Goal: Information Seeking & Learning: Find specific fact

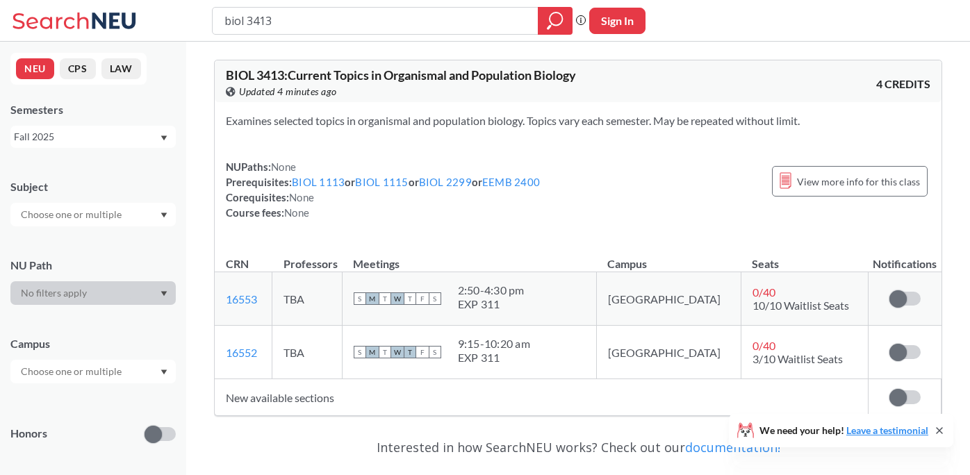
click at [292, 13] on input "biol 3413" at bounding box center [375, 21] width 305 height 24
type input "phys 1146"
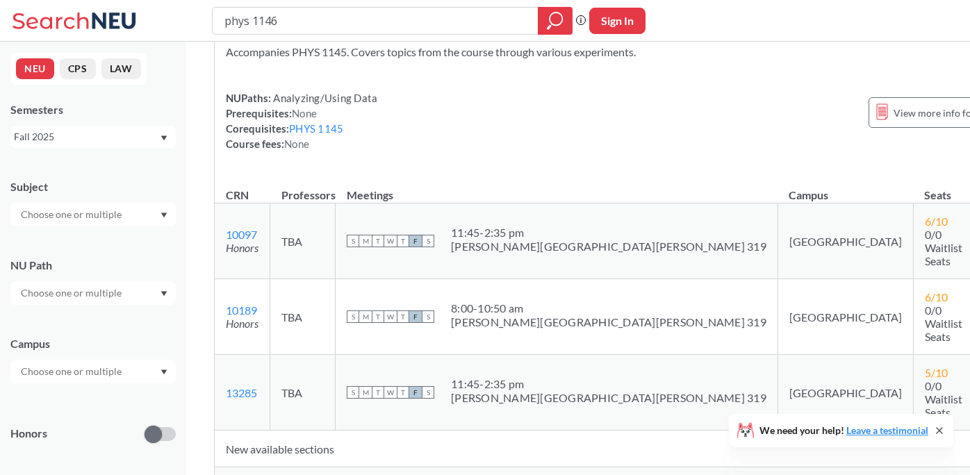
scroll to position [70, 0]
click at [330, 474] on span "Show all sections (42 more)" at bounding box center [285, 480] width 118 height 13
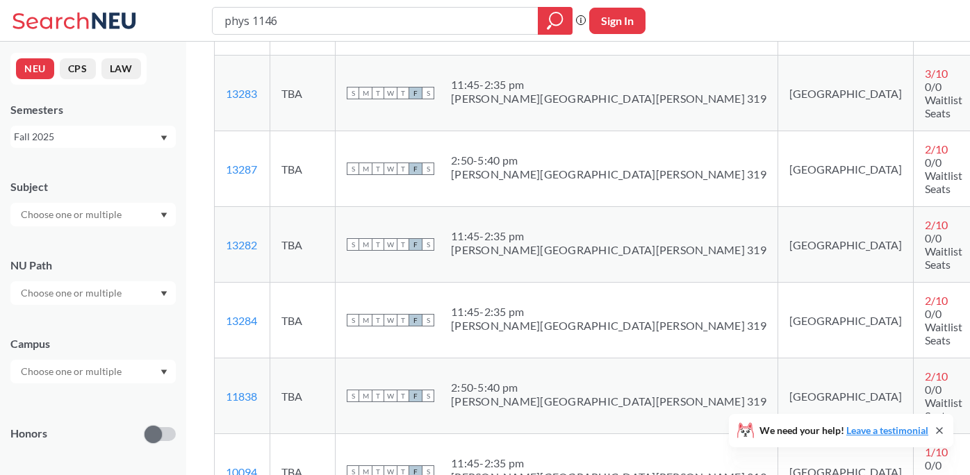
scroll to position [523, 0]
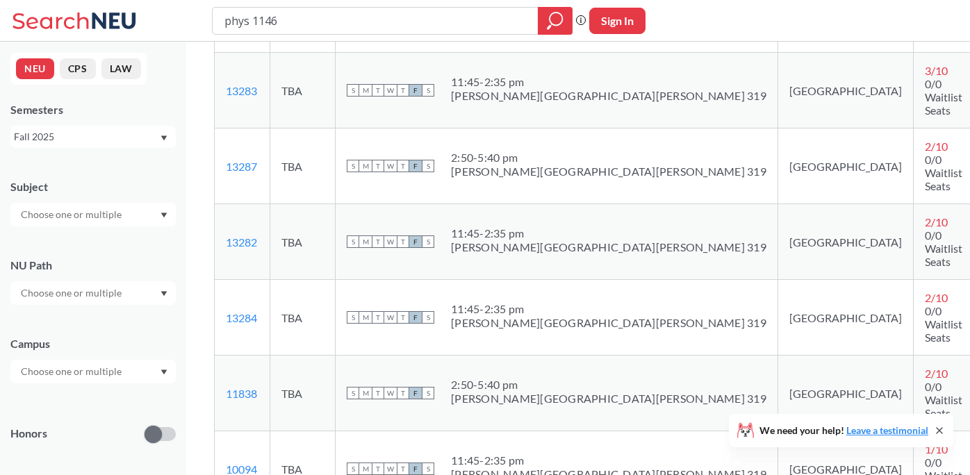
drag, startPoint x: 269, startPoint y: 311, endPoint x: 216, endPoint y: 311, distance: 52.8
copy link "11487"
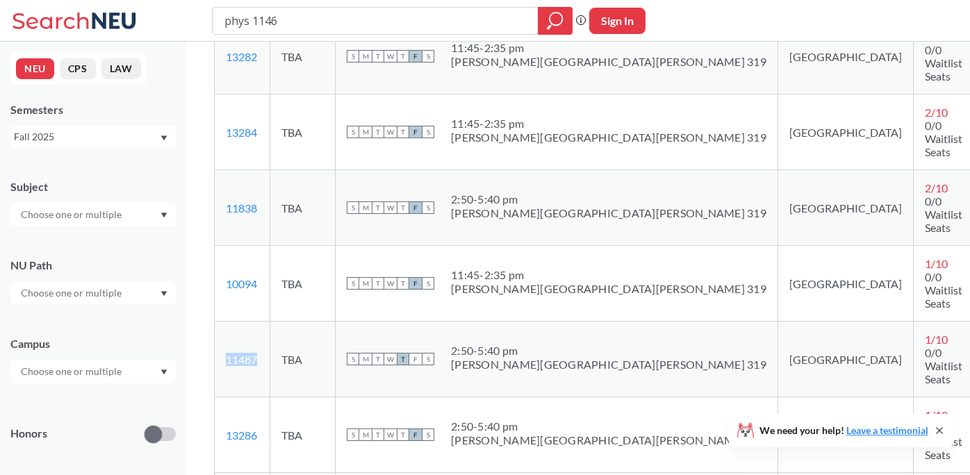
scroll to position [714, 0]
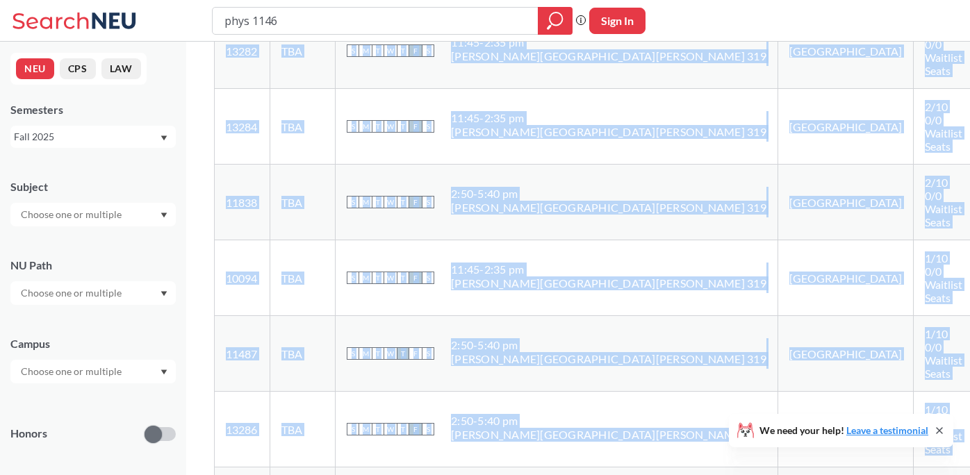
drag, startPoint x: 262, startPoint y: 333, endPoint x: 210, endPoint y: 332, distance: 52.1
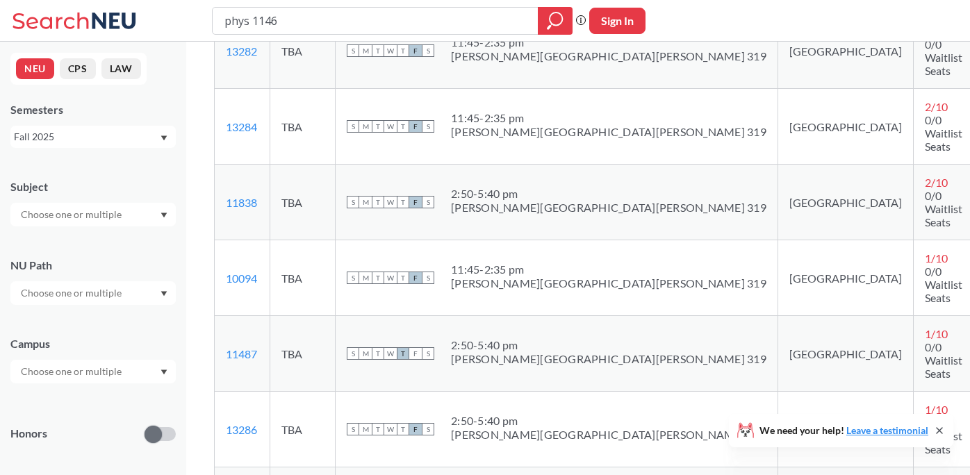
drag, startPoint x: 269, startPoint y: 337, endPoint x: 228, endPoint y: 337, distance: 41.0
copy link "11836"
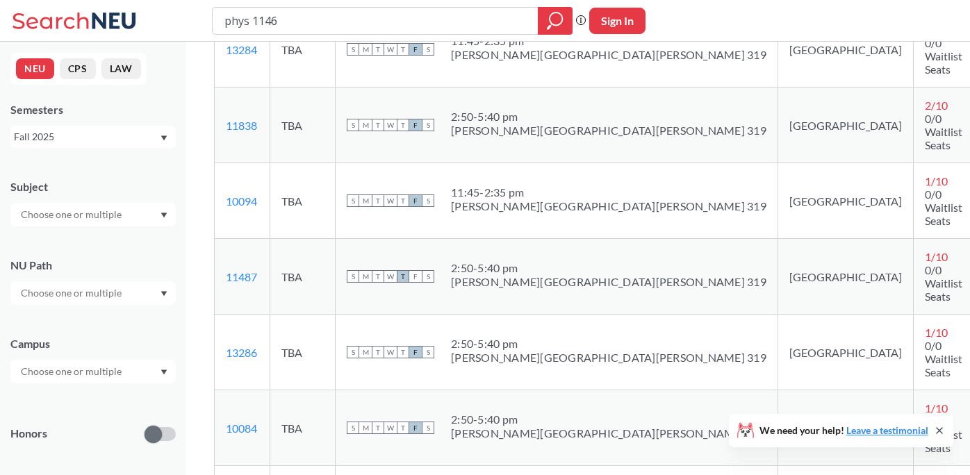
scroll to position [794, 0]
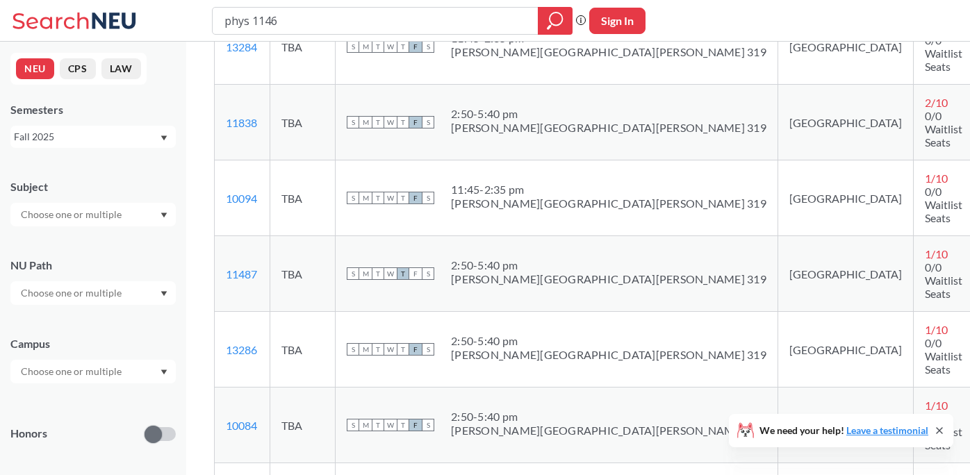
drag, startPoint x: 262, startPoint y: 311, endPoint x: 217, endPoint y: 311, distance: 45.2
copy link "20373"
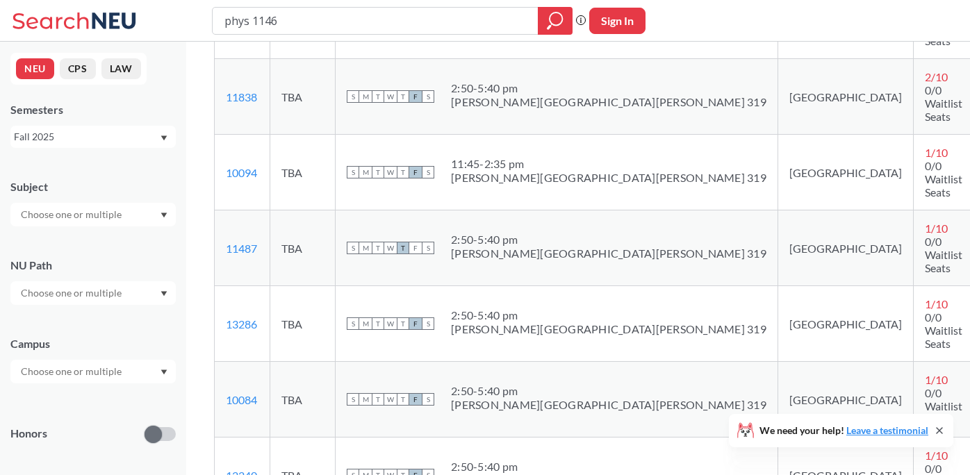
scroll to position [824, 0]
